Goal: Transaction & Acquisition: Download file/media

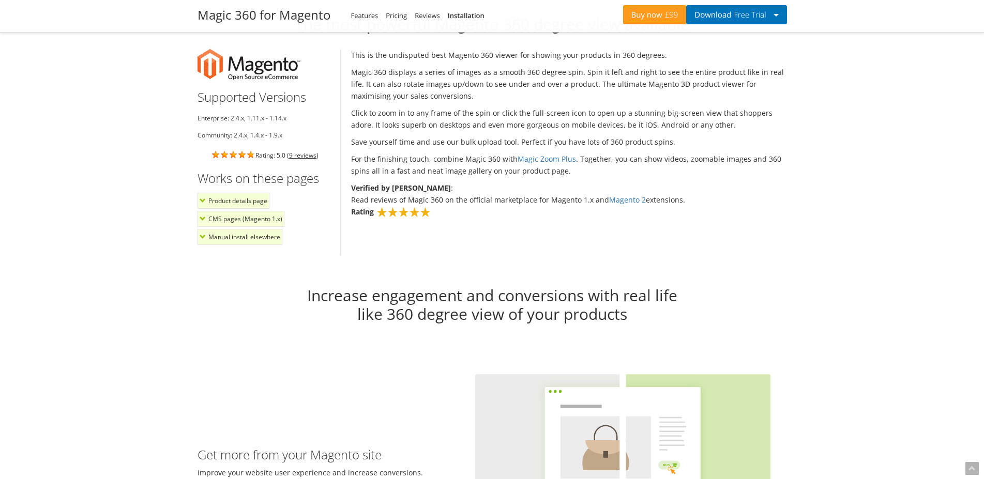
scroll to position [791, 0]
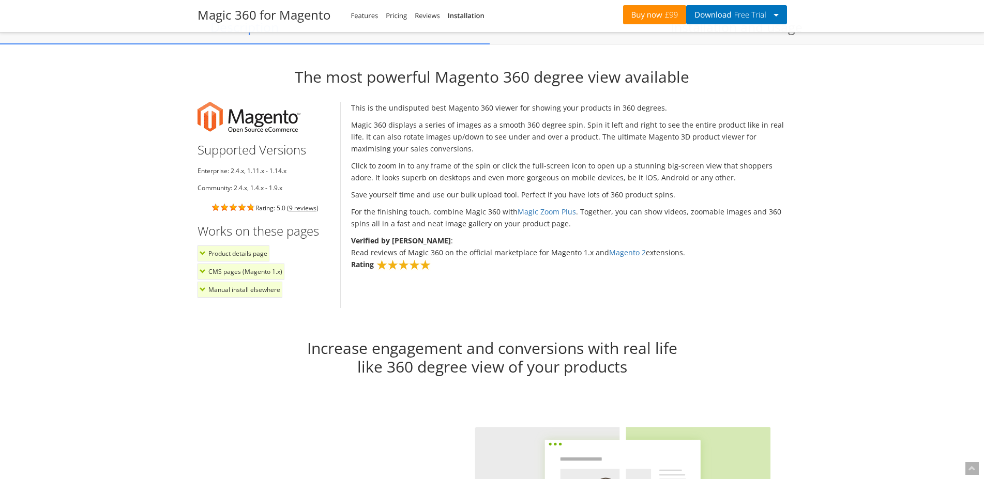
click at [656, 20] on link "Buy now £99" at bounding box center [655, 14] width 64 height 19
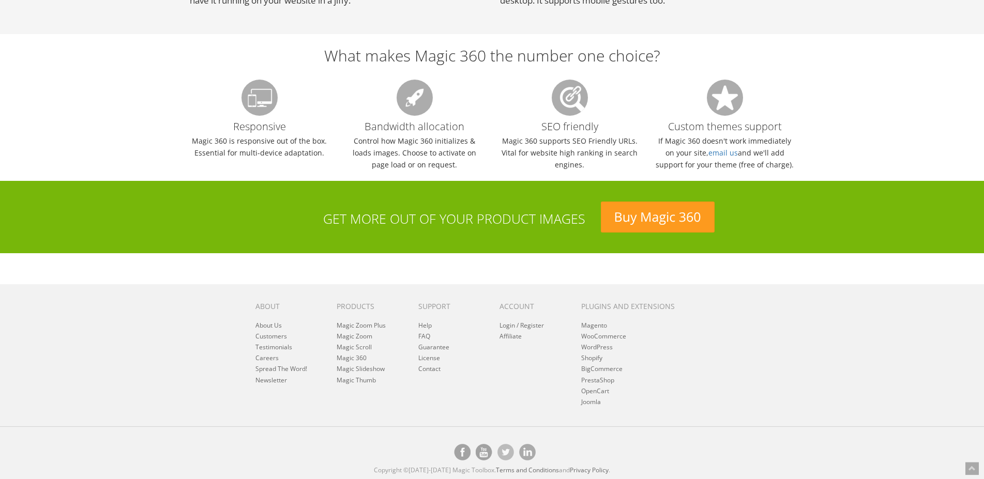
scroll to position [1015, 0]
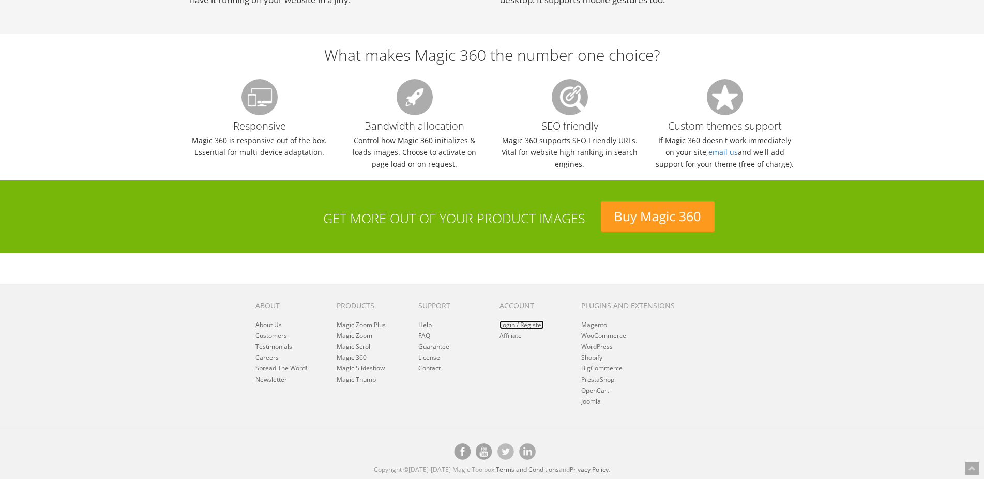
click at [512, 326] on link "Login / Register" at bounding box center [522, 325] width 44 height 9
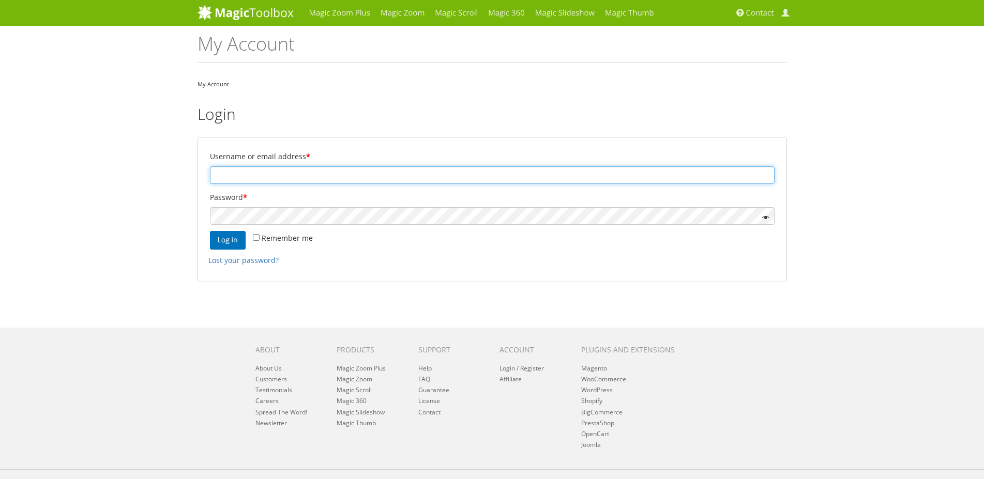
click at [384, 169] on input "Username or email address *" at bounding box center [492, 176] width 565 height 18
click at [951, 283] on div "Magic Zoom Plus Magic Zoom Magic Scroll Magic 360 Magic Slideshow Magic Thumb" at bounding box center [492, 261] width 984 height 523
click at [325, 174] on input "Username or email address *" at bounding box center [492, 176] width 565 height 18
type input "javierb@kar-tech.com"
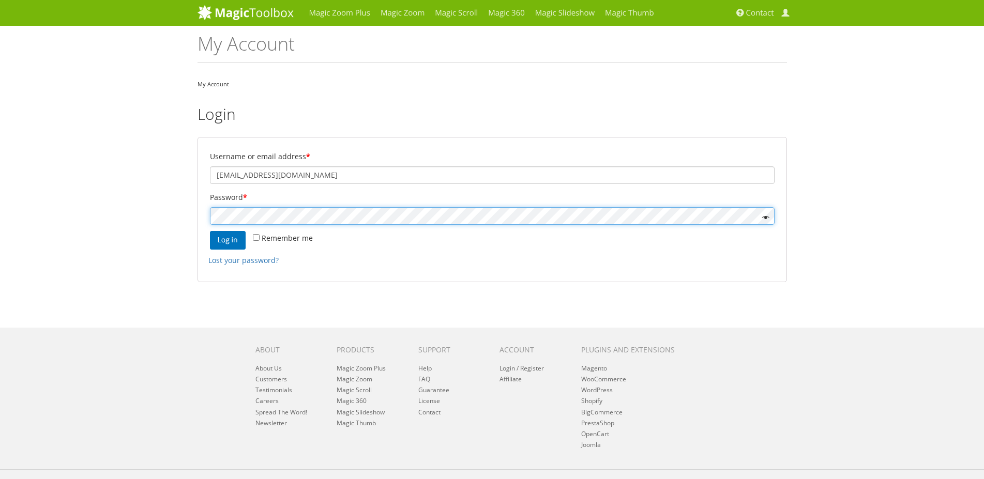
click at [210, 231] on button "Log in" at bounding box center [228, 240] width 36 height 19
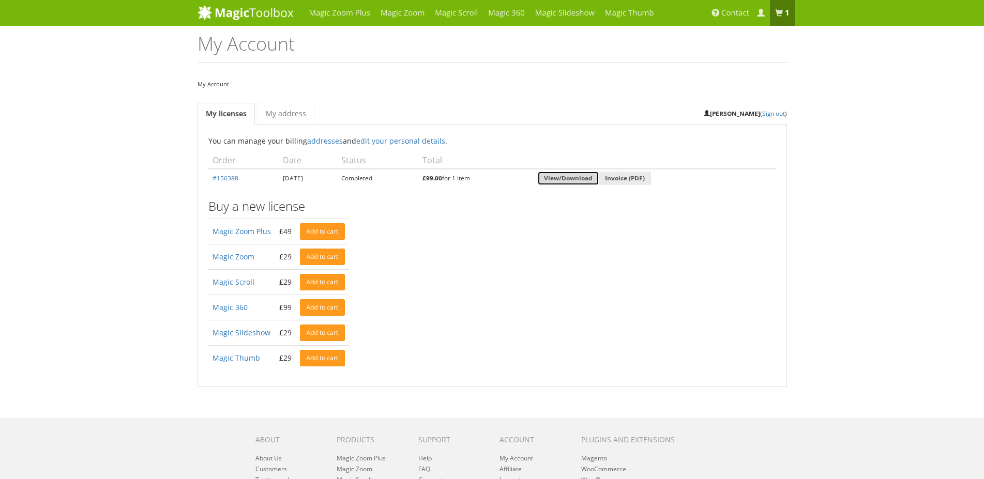
click at [583, 179] on link "View/Download" at bounding box center [568, 179] width 61 height 14
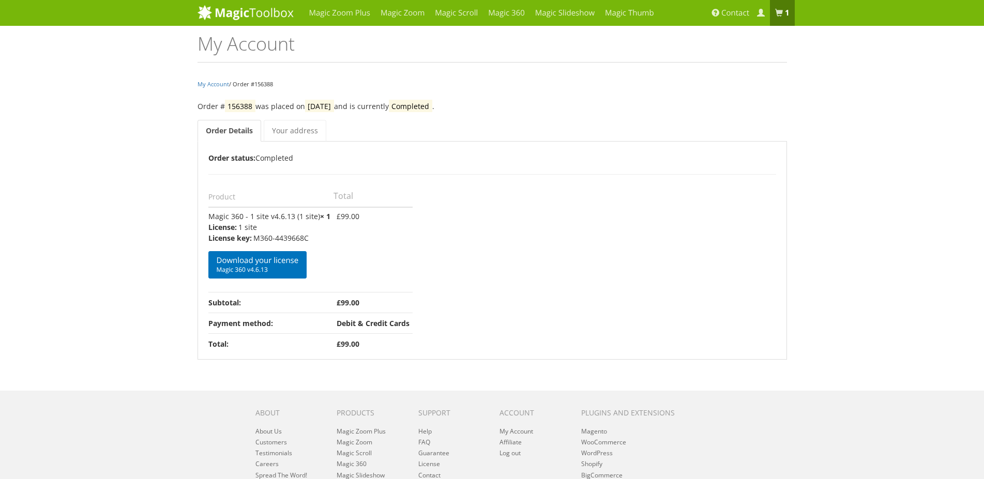
click at [936, 376] on div "Magic Zoom Plus Magic Zoom Magic Scroll Magic 360 Magic Slideshow Magic Thumb" at bounding box center [492, 293] width 984 height 586
click at [249, 274] on span "Magic 360 v4.6.13" at bounding box center [258, 270] width 82 height 8
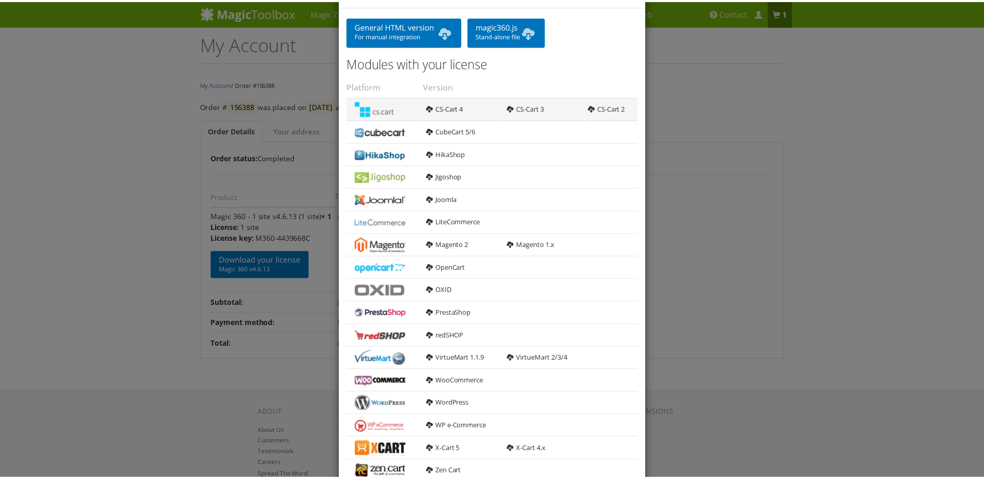
scroll to position [74, 0]
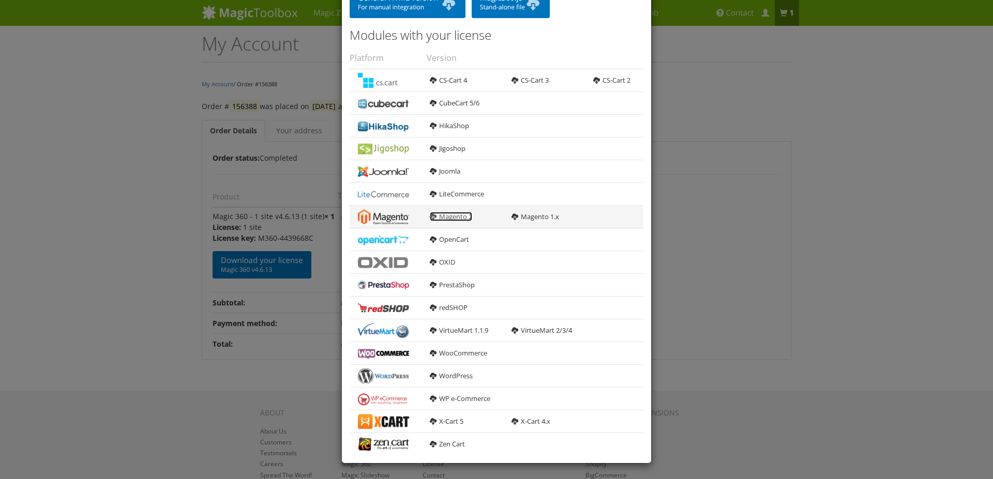
click at [450, 212] on link "Magento 2" at bounding box center [451, 216] width 42 height 9
click at [18, 351] on div "× Download Magic 360 4.6.13 General HTML version For manual integration magic36…" at bounding box center [496, 239] width 993 height 479
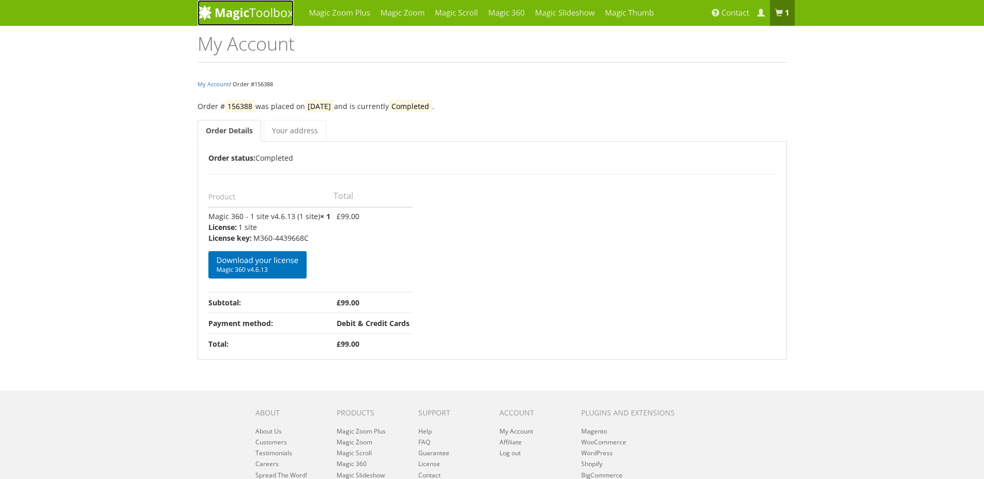
click at [245, 12] on img at bounding box center [246, 13] width 96 height 16
